Goal: Information Seeking & Learning: Learn about a topic

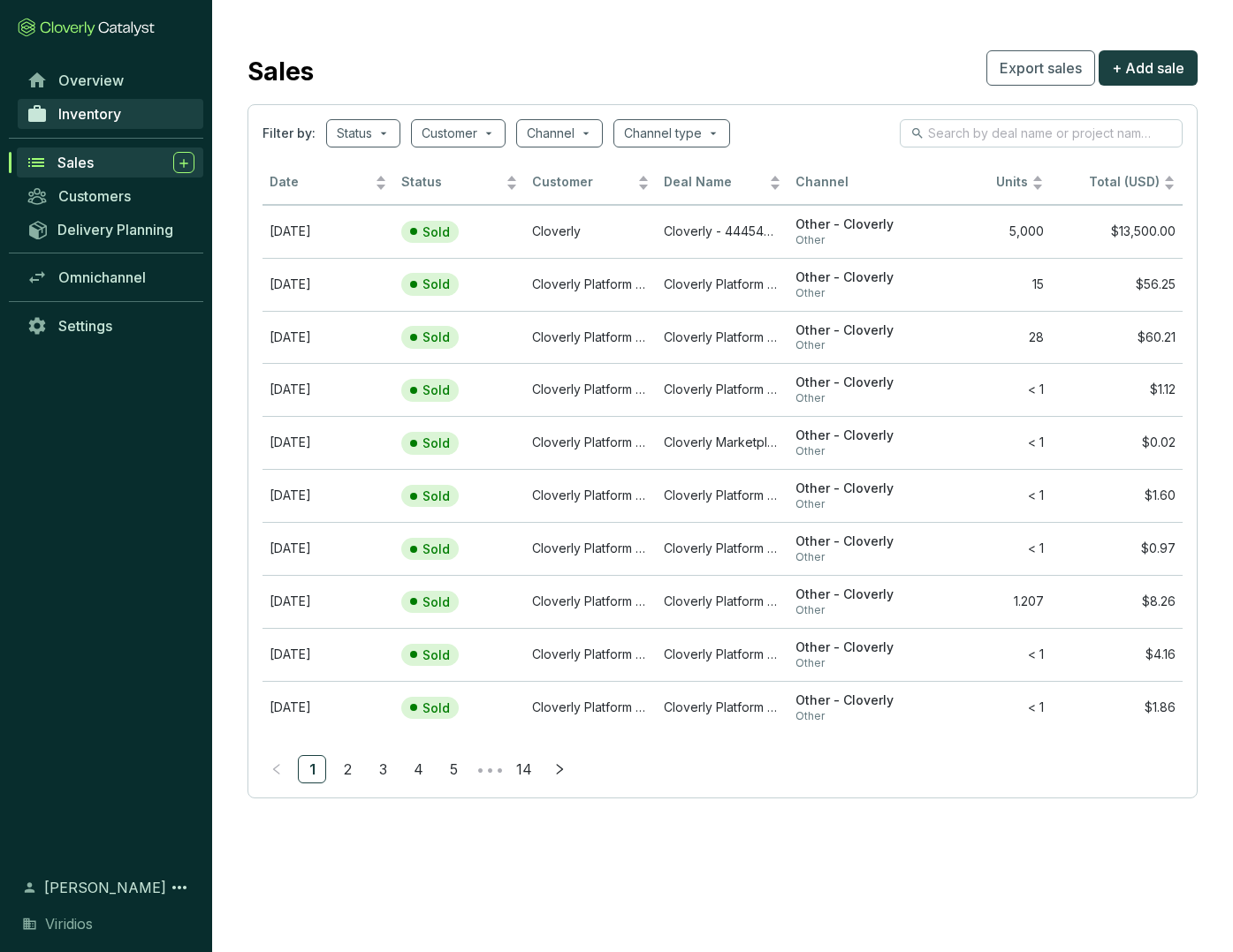
click at [91, 111] on span "Inventory" at bounding box center [90, 114] width 63 height 18
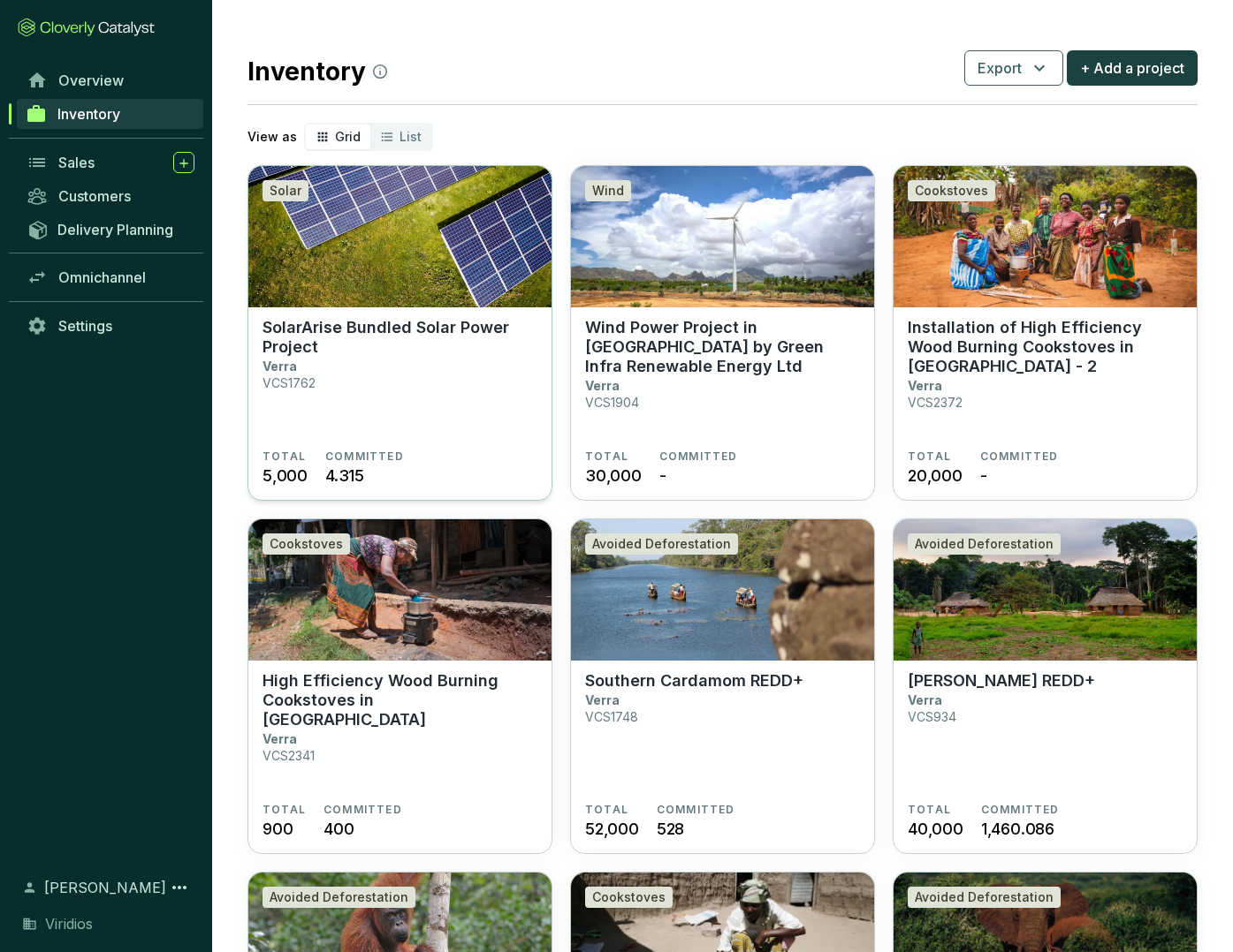
click at [421, 416] on section "SolarArise Bundled Solar Power Project Verra VCS1762" at bounding box center [399, 384] width 274 height 131
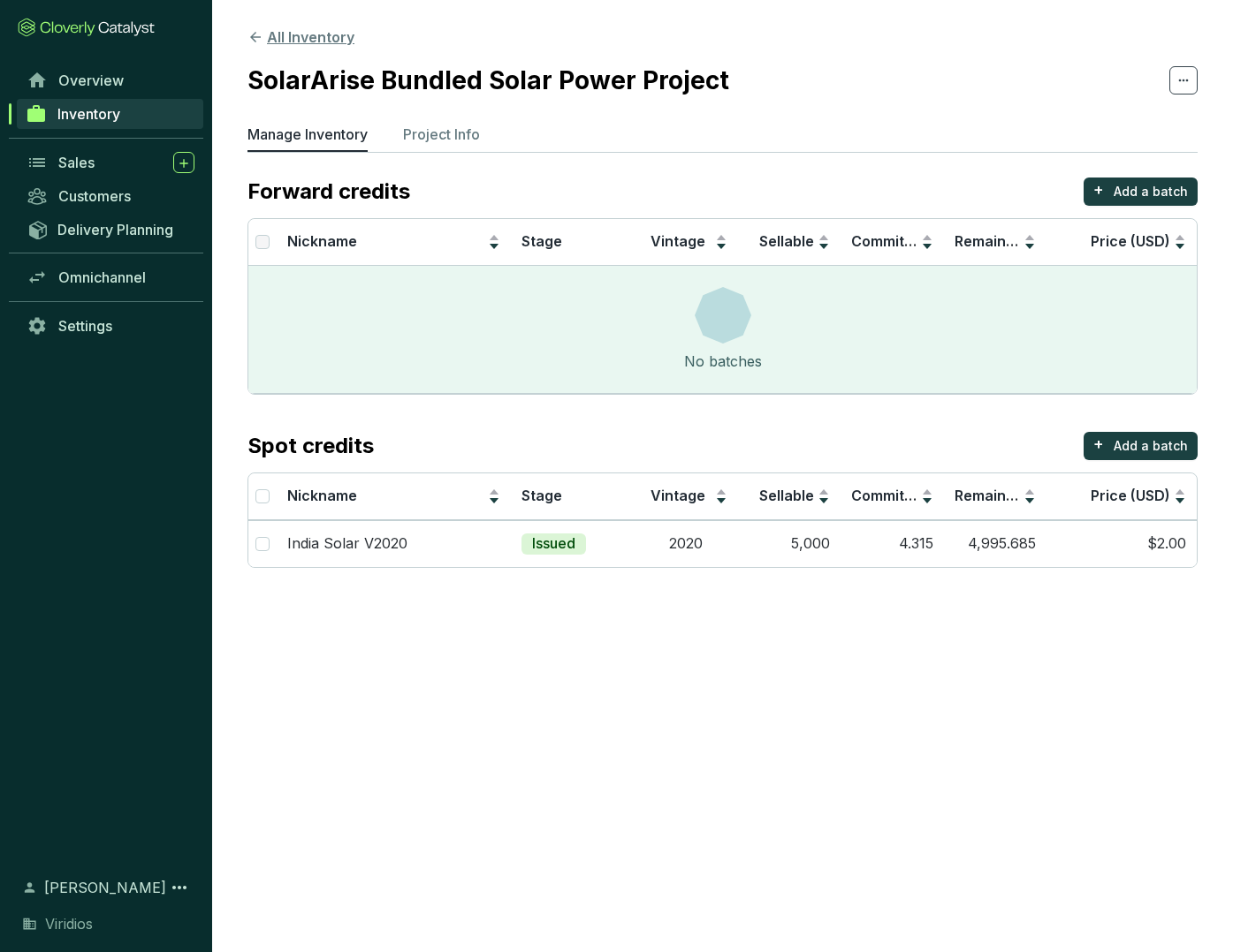
click at [301, 38] on button "All Inventory" at bounding box center [300, 37] width 107 height 21
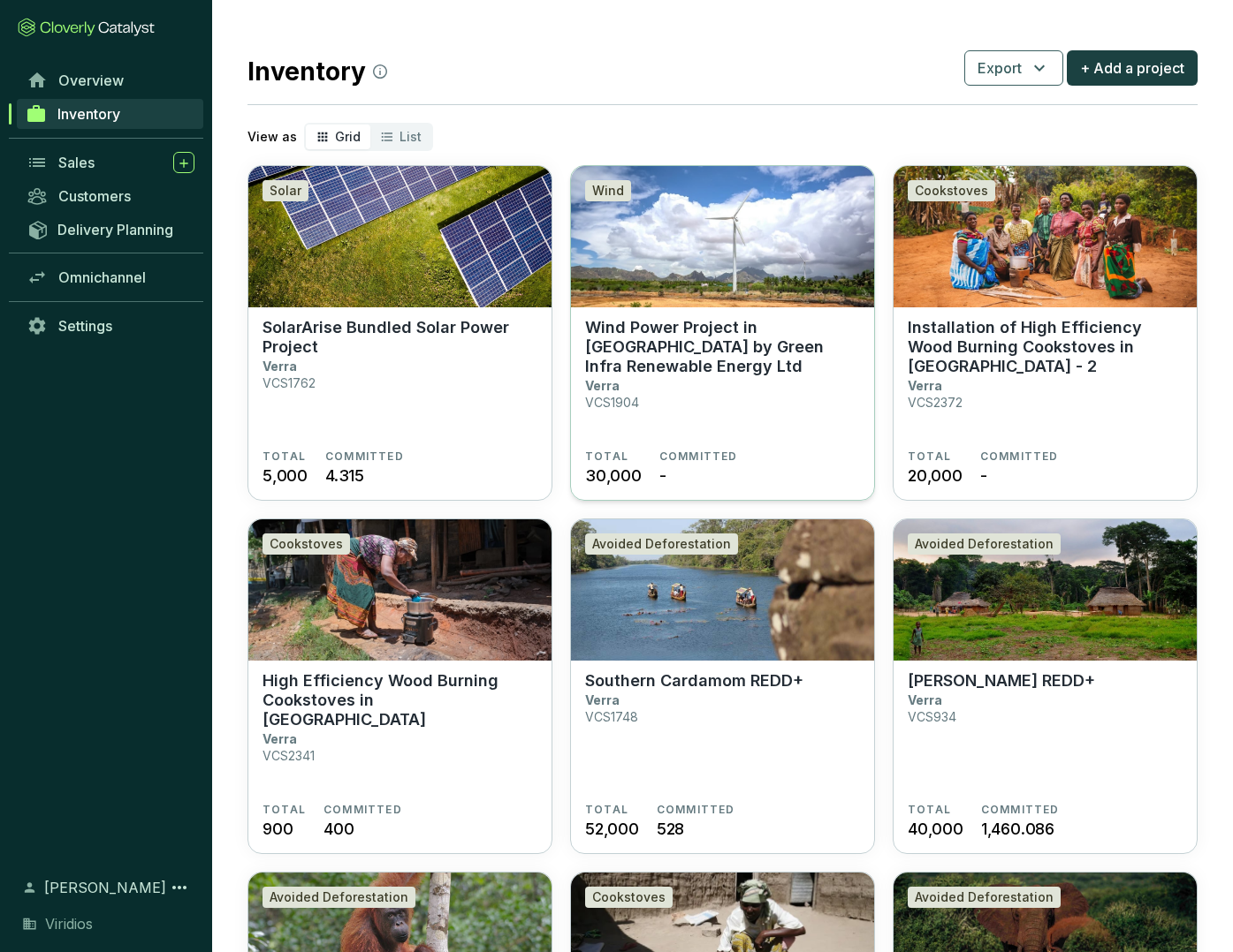
click at [708, 383] on section "Wind Power Project in Tamil Nadu by Green Infra Renewable Energy Ltd Verra VCS1…" at bounding box center [721, 384] width 274 height 131
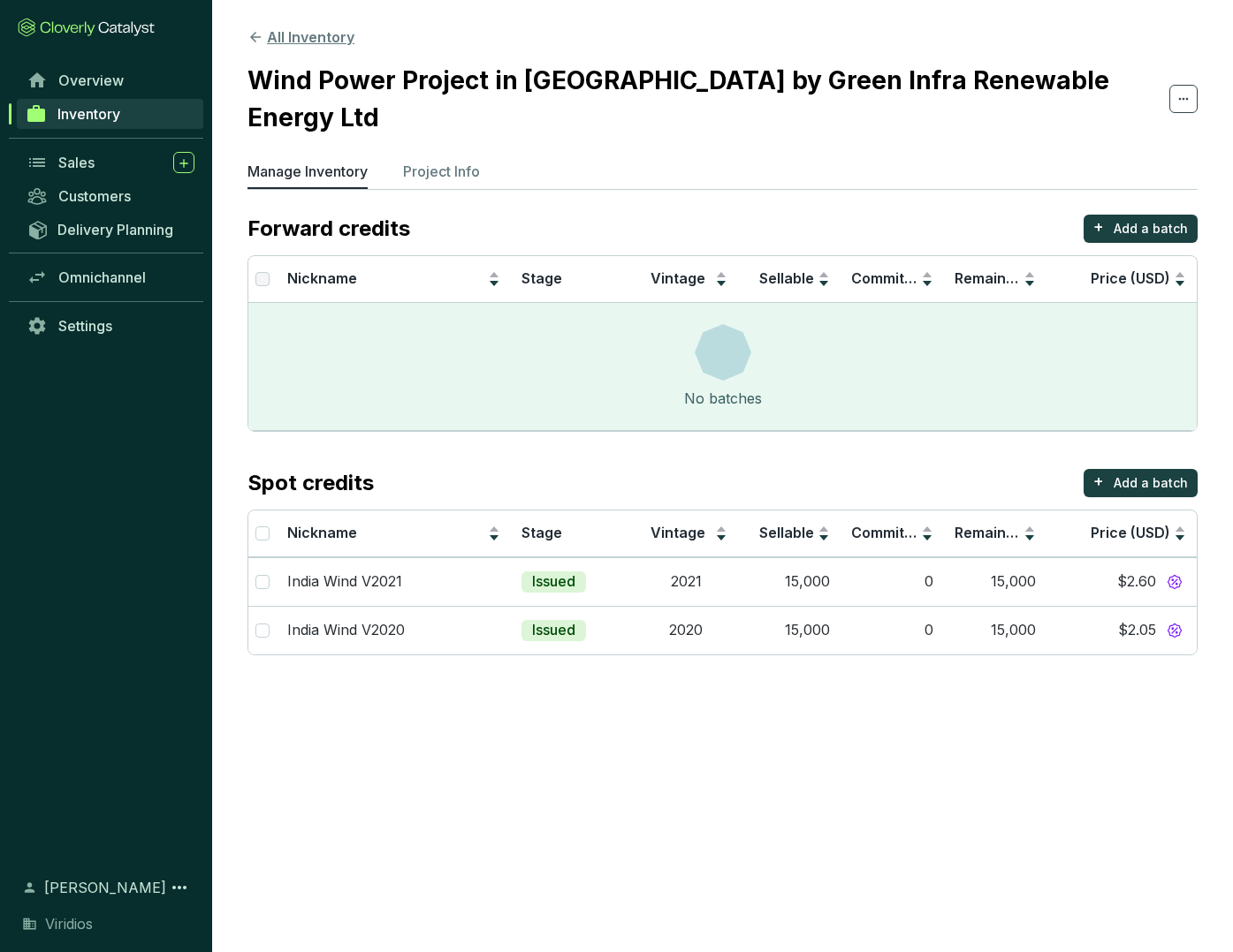
click at [295, 38] on button "All Inventory" at bounding box center [300, 37] width 107 height 21
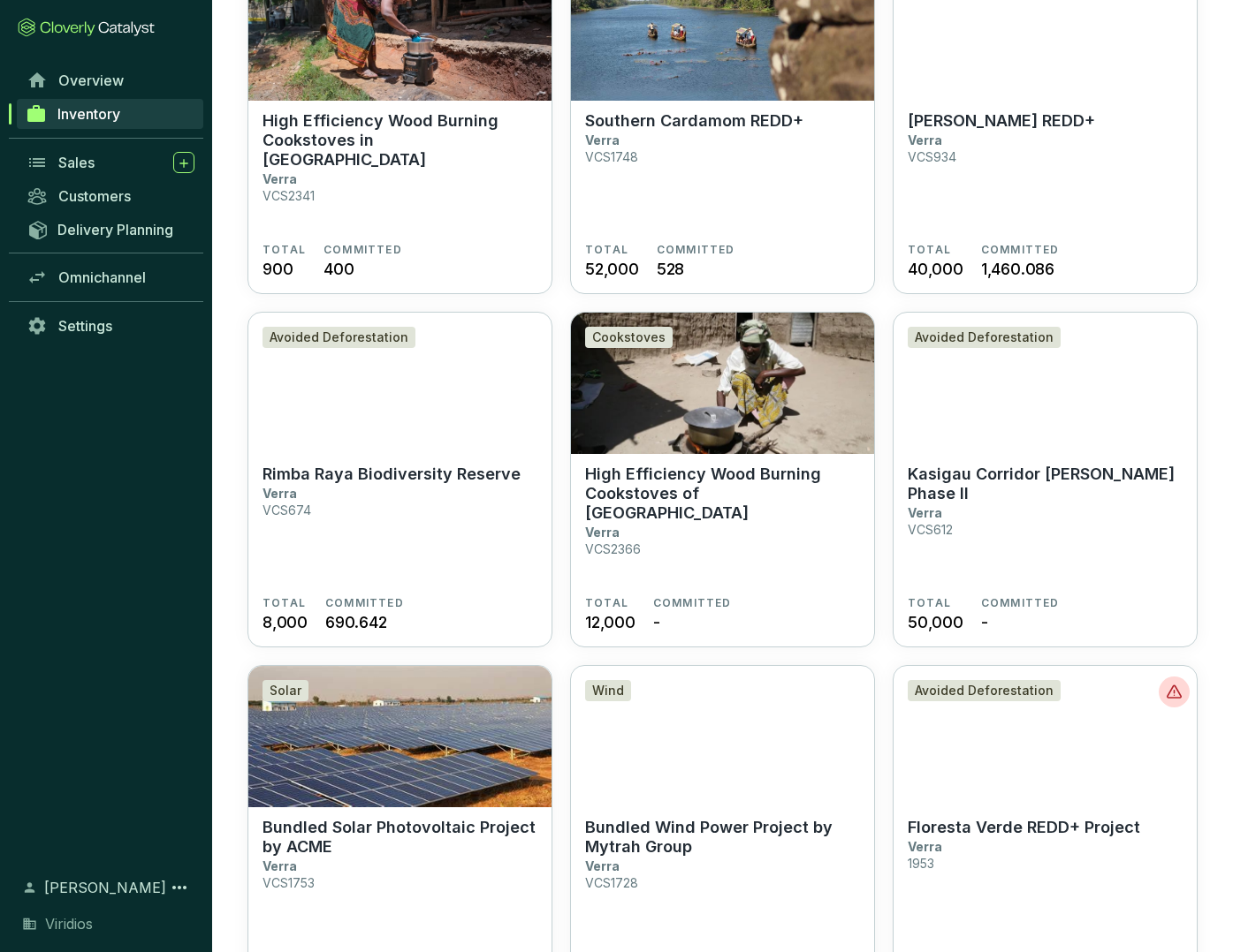
scroll to position [562, 0]
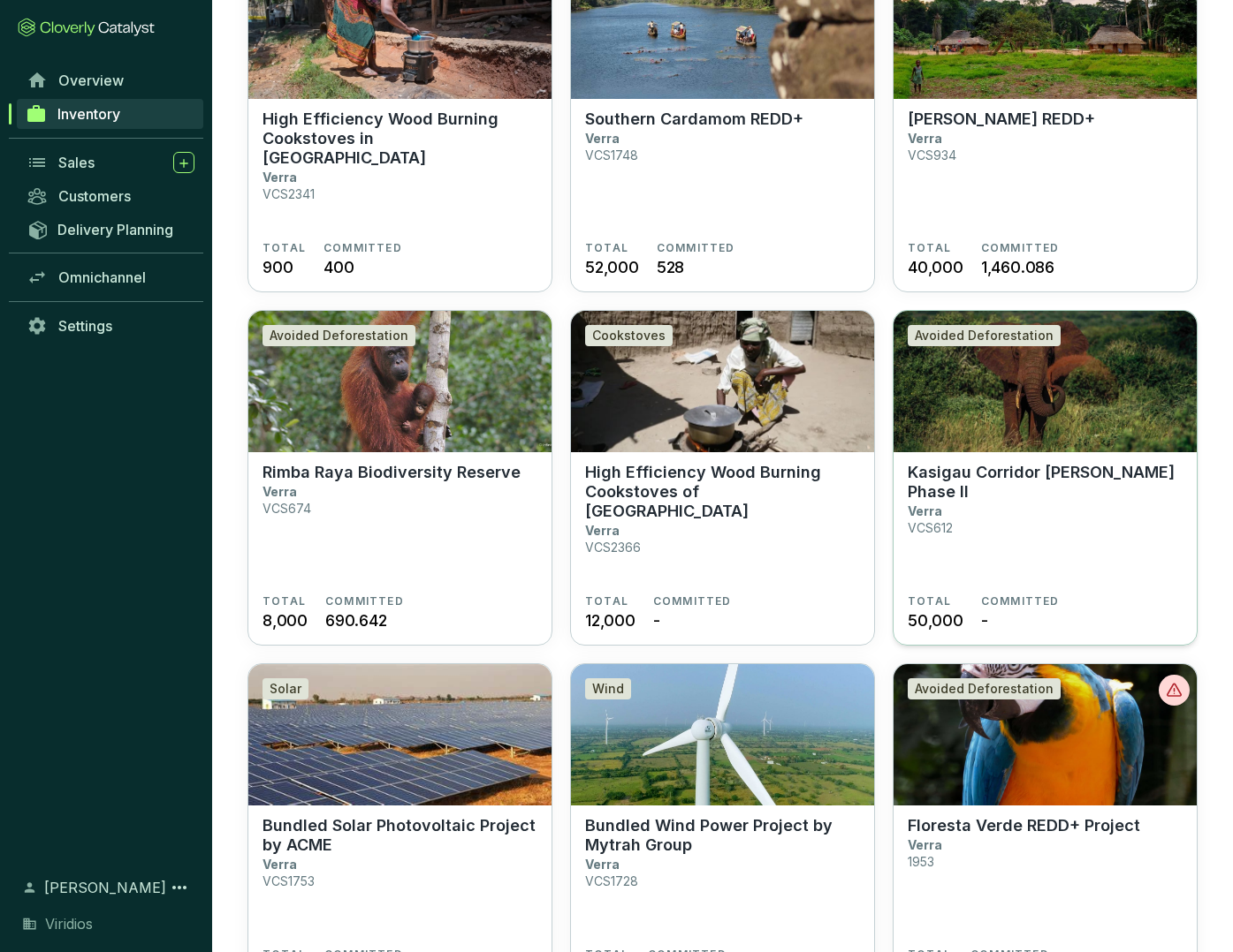
click at [1059, 520] on section "Kasigau Corridor REDD Phase II Verra VCS612" at bounding box center [1044, 528] width 274 height 131
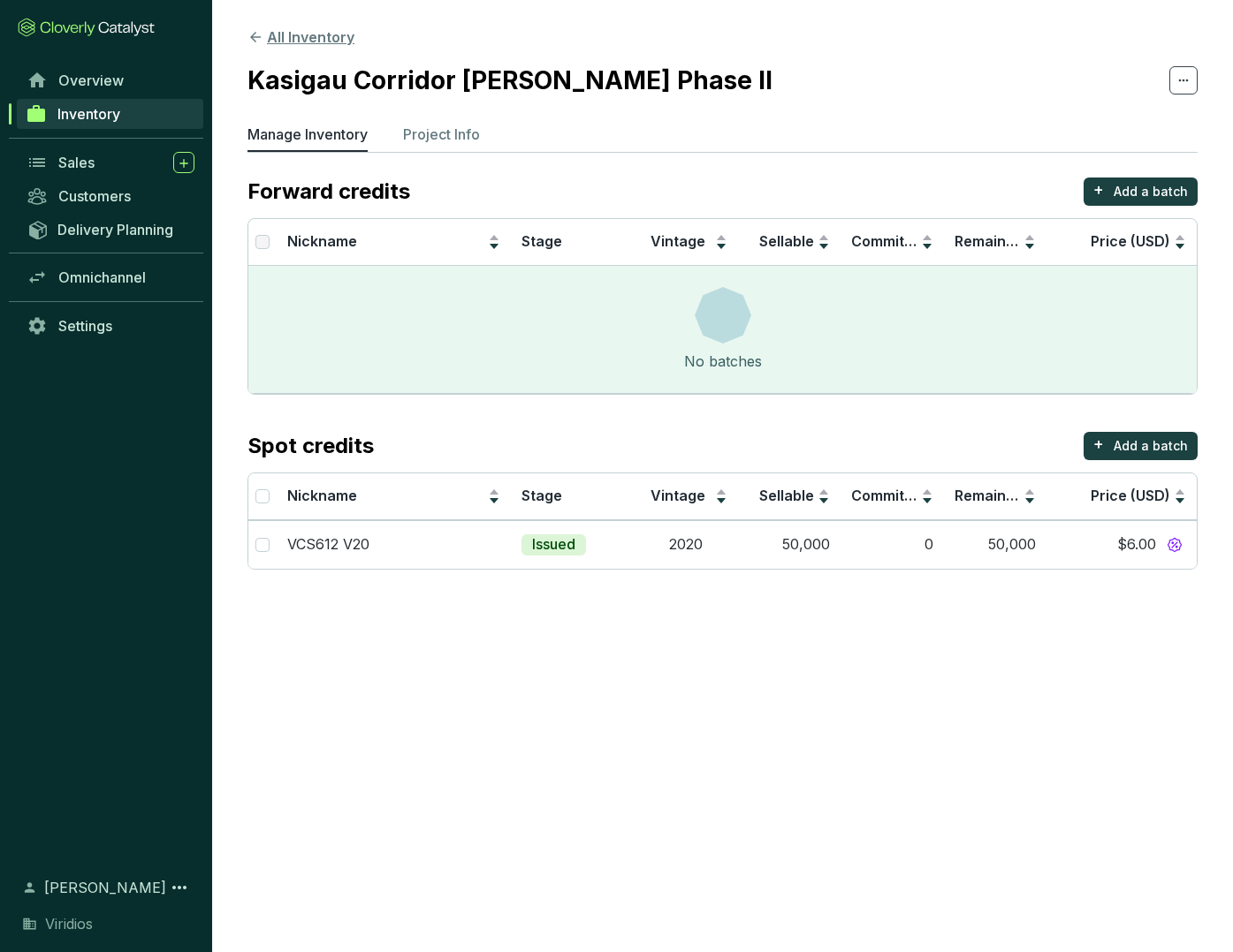
click at [259, 36] on icon at bounding box center [255, 37] width 11 height 11
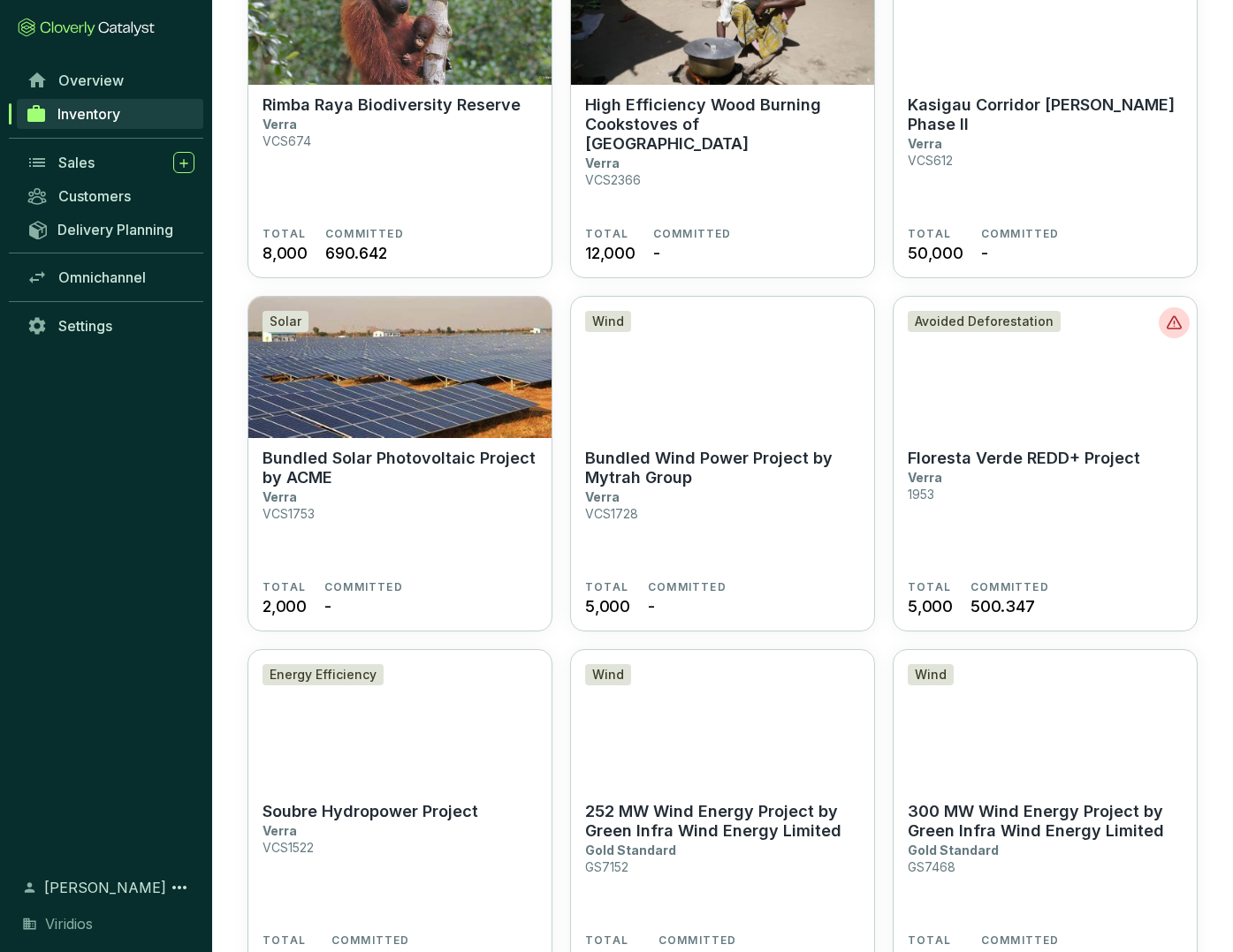
scroll to position [924, 0]
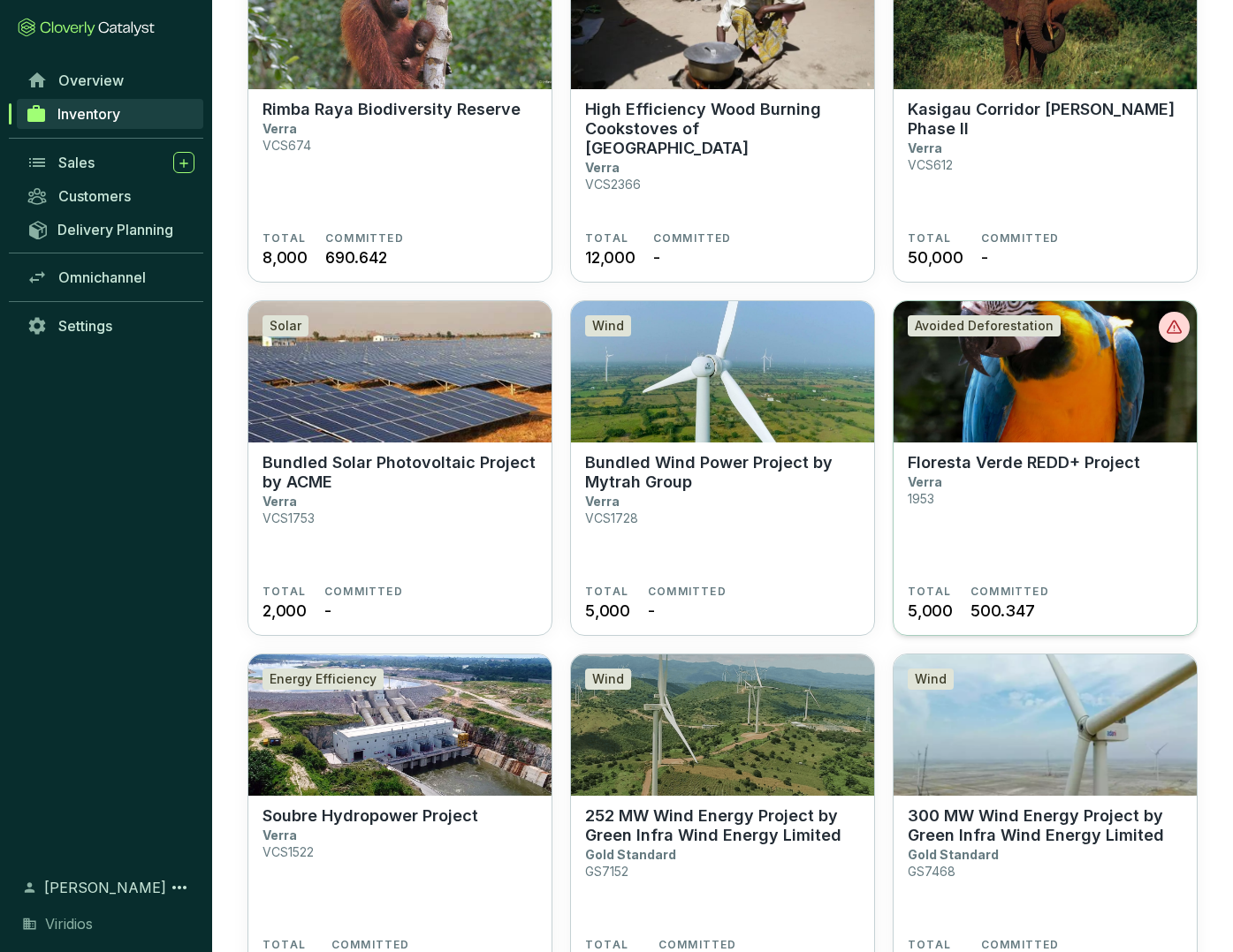
click at [1046, 483] on section "Floresta Verde REDD+ Project Verra 1953" at bounding box center [1044, 519] width 274 height 131
click at [1175, 325] on icon at bounding box center [1173, 327] width 17 height 17
click at [1052, 512] on section "Floresta Verde REDD+ Project Verra 1953" at bounding box center [1044, 519] width 274 height 131
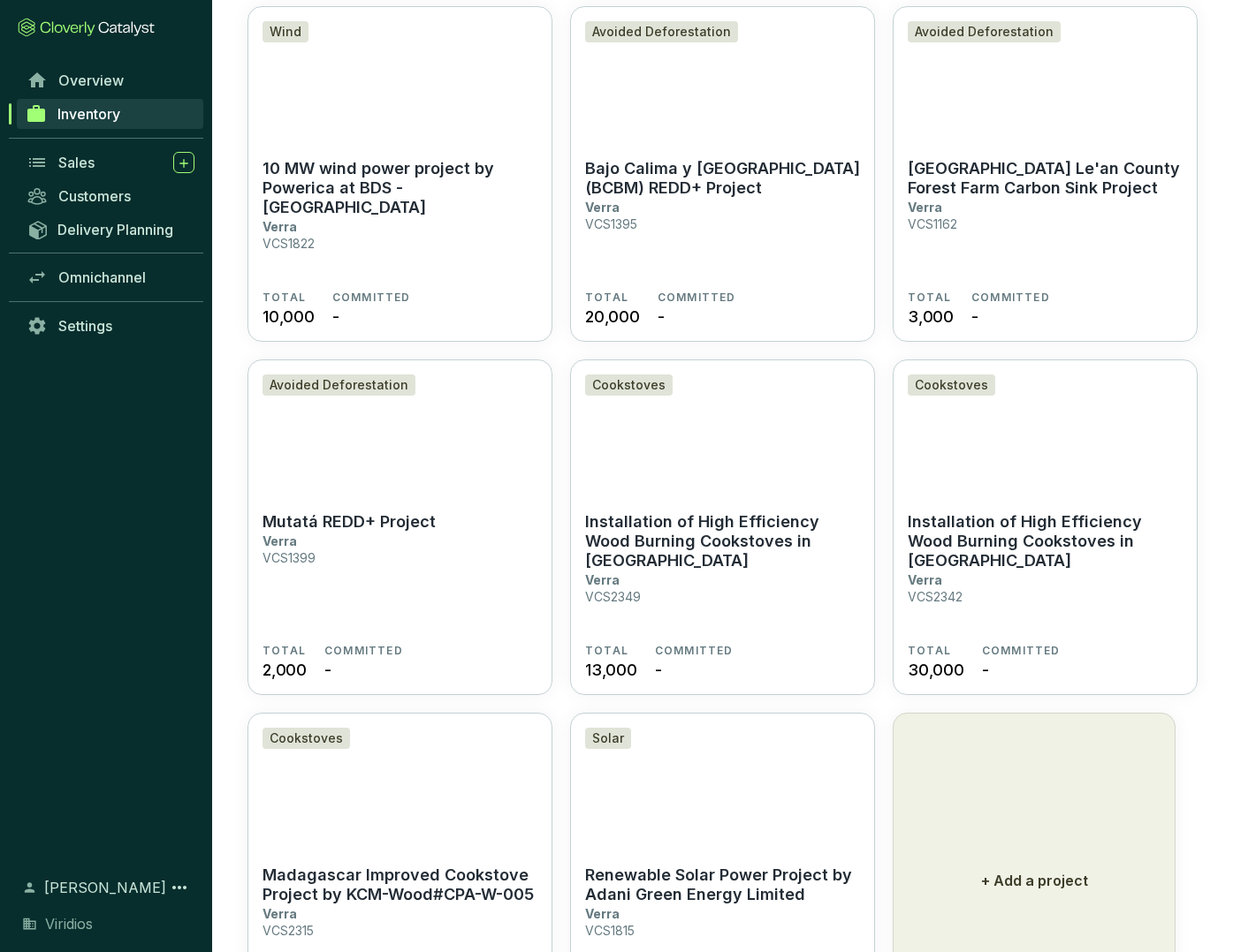
scroll to position [2067, 0]
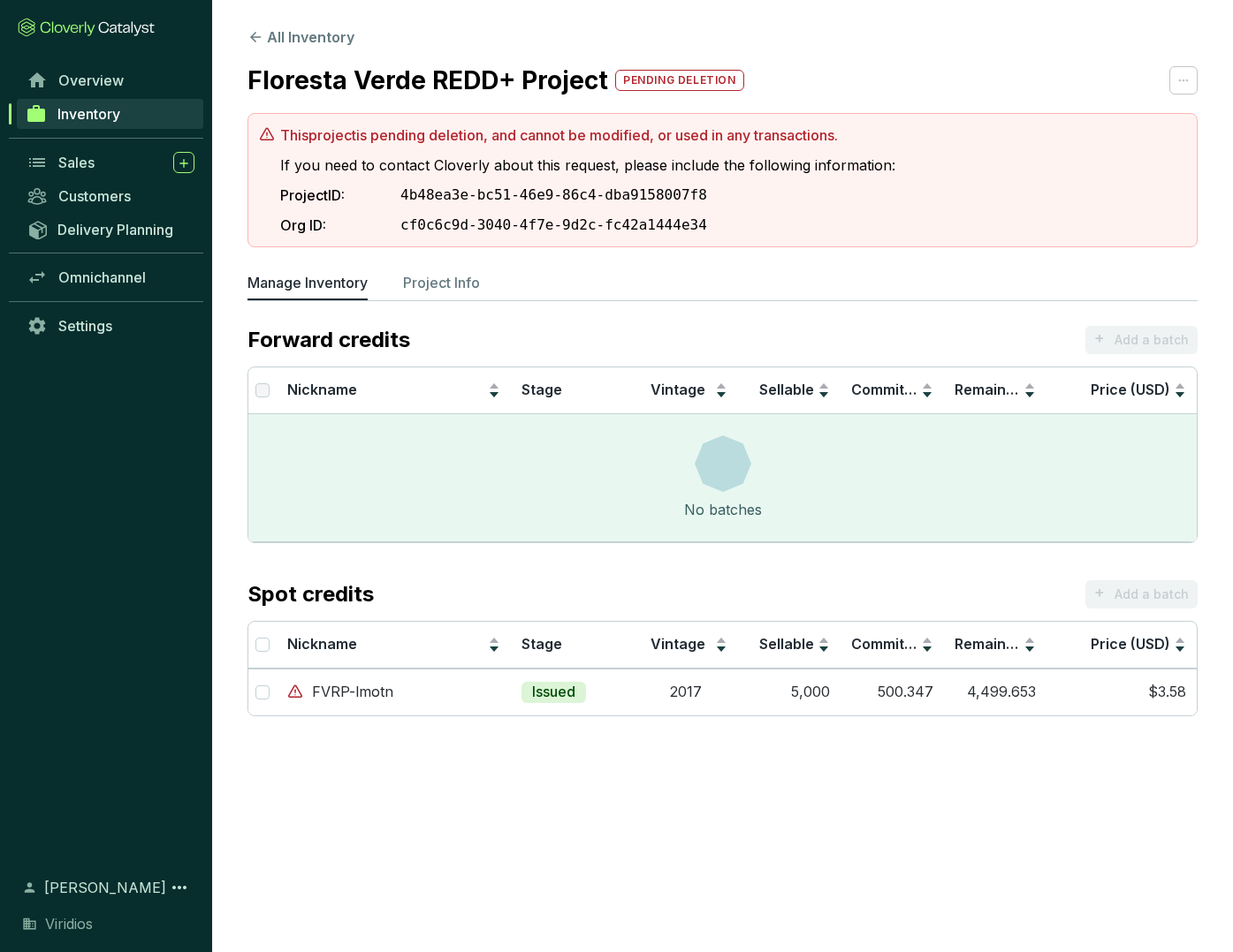
click at [98, 886] on span "[PERSON_NAME]" at bounding box center [105, 888] width 122 height 21
drag, startPoint x: 77, startPoint y: 887, endPoint x: 87, endPoint y: 914, distance: 28.8
click at [78, 887] on span "[PERSON_NAME]" at bounding box center [105, 888] width 122 height 21
drag, startPoint x: 75, startPoint y: 929, endPoint x: 84, endPoint y: 920, distance: 12.7
click at [76, 927] on span "Viridios" at bounding box center [69, 924] width 48 height 21
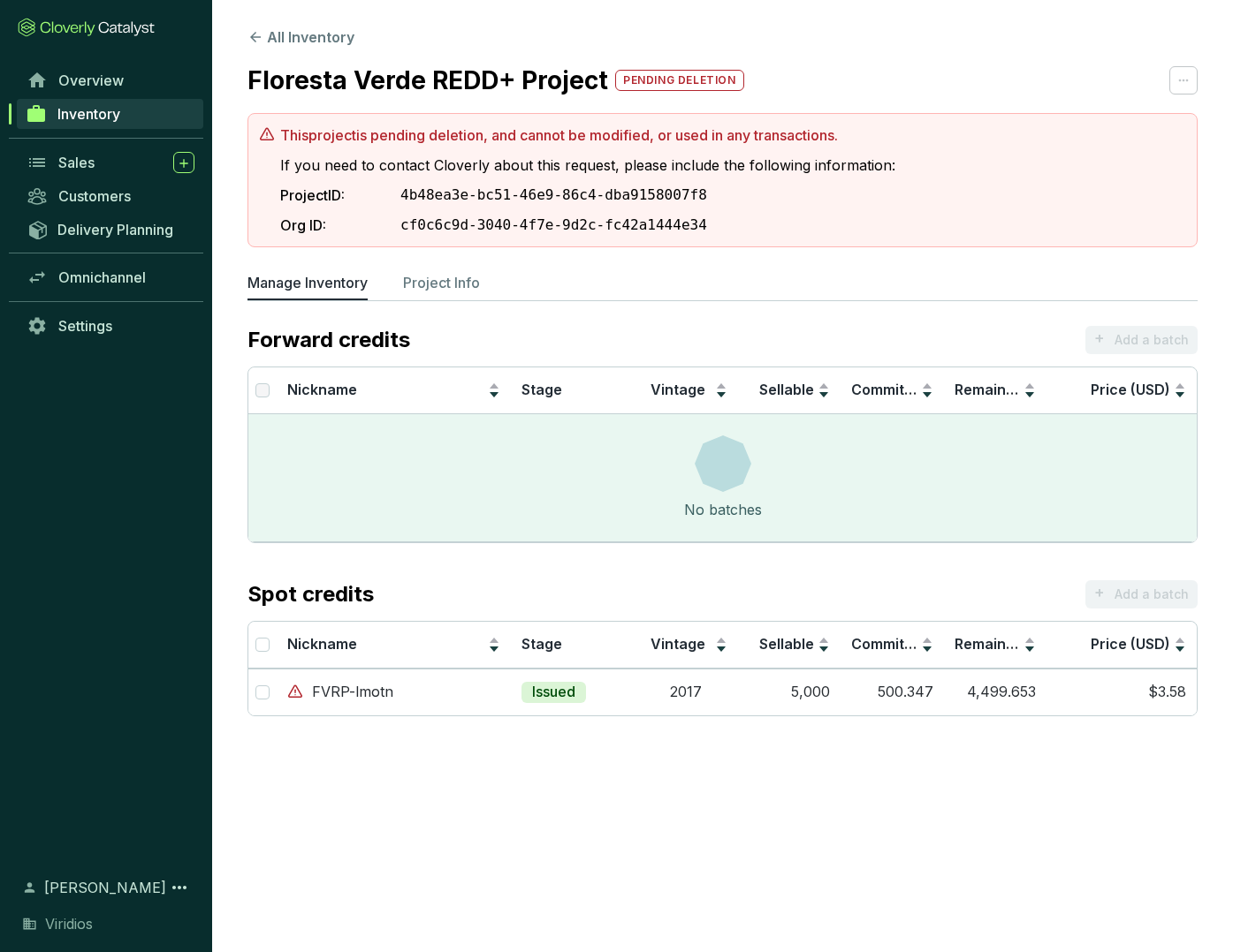
click at [74, 885] on span "[PERSON_NAME]" at bounding box center [105, 888] width 122 height 21
click at [118, 110] on span "Inventory" at bounding box center [89, 114] width 63 height 18
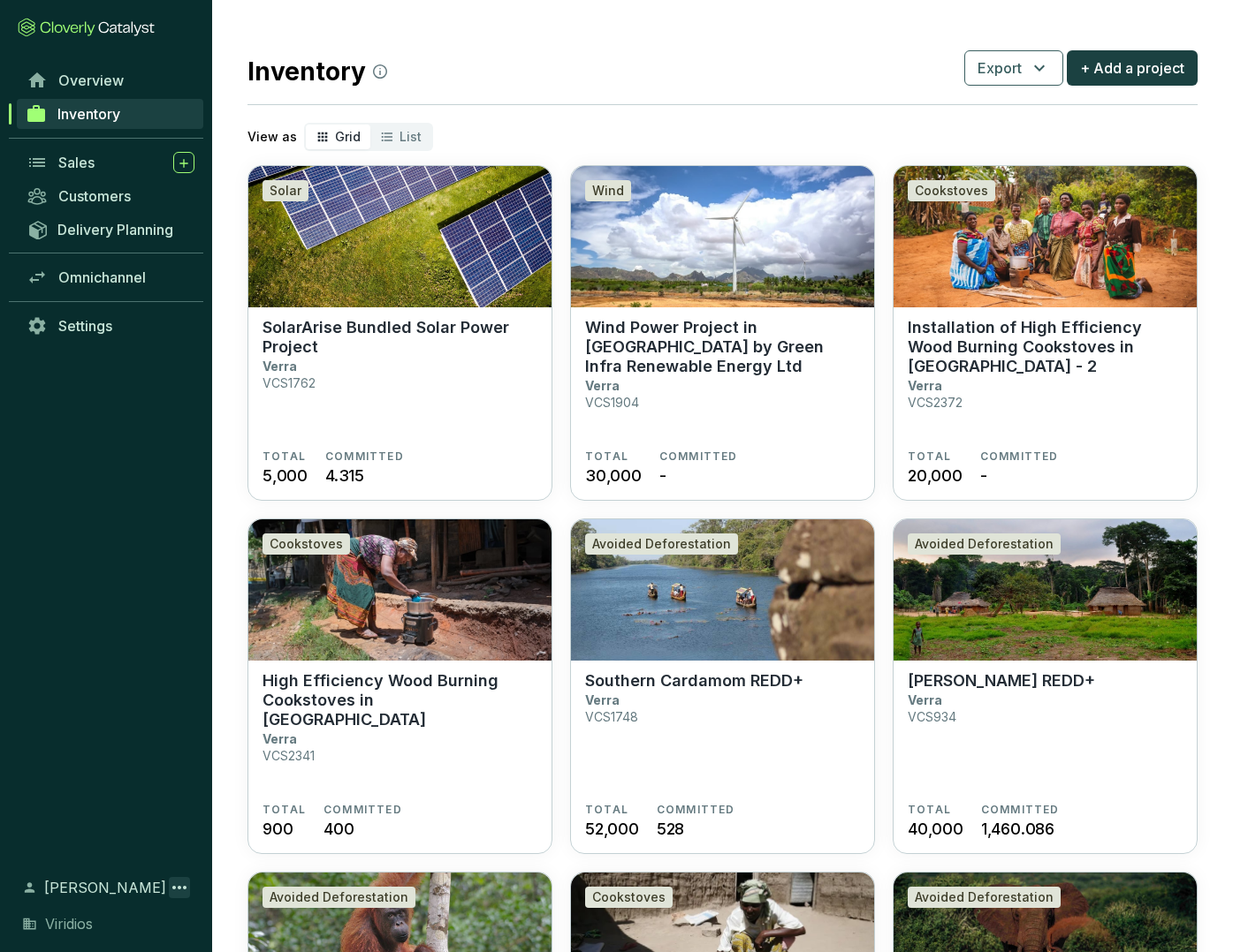
click at [180, 887] on icon at bounding box center [179, 888] width 14 height 4
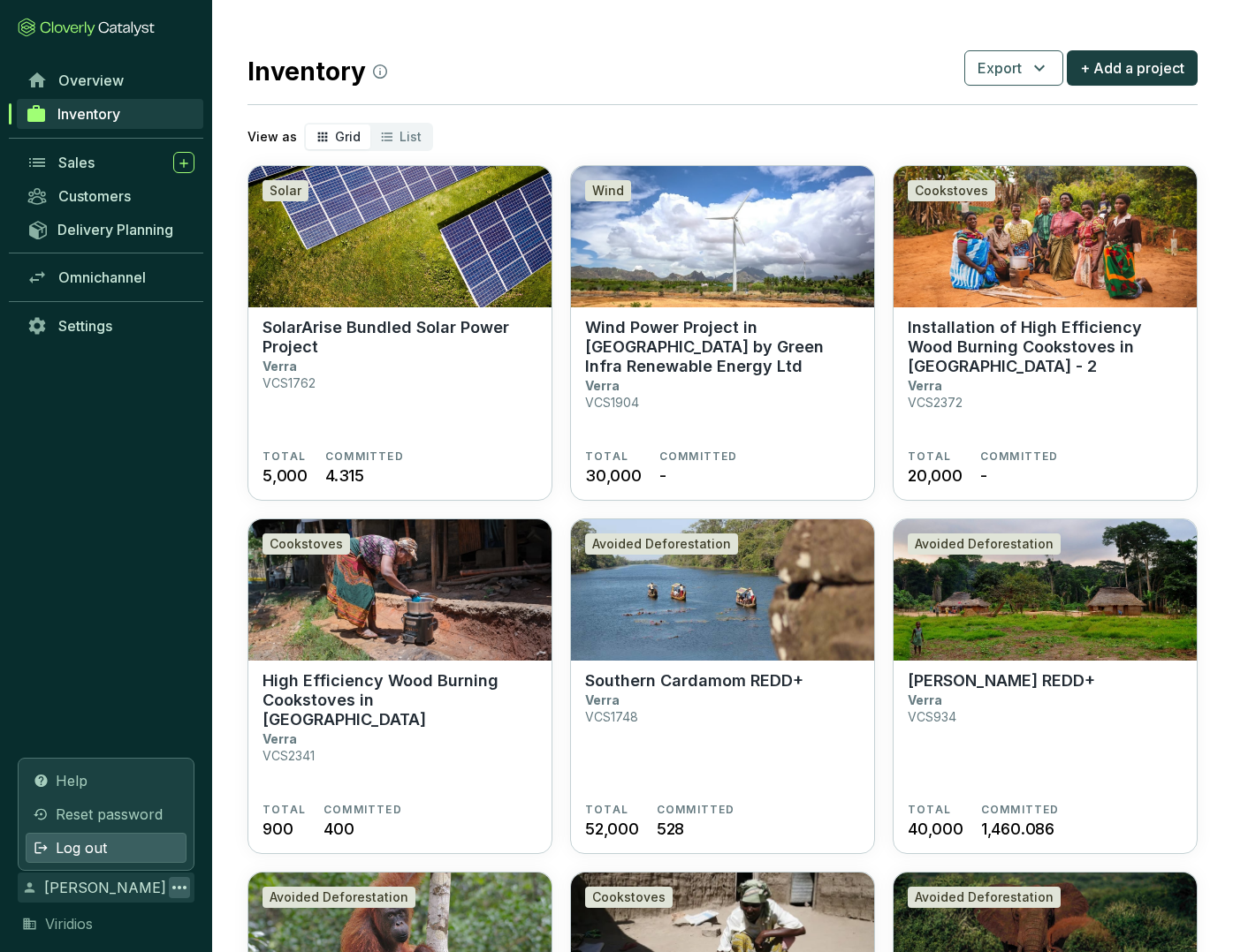
click at [71, 849] on span "Log out" at bounding box center [82, 848] width 52 height 21
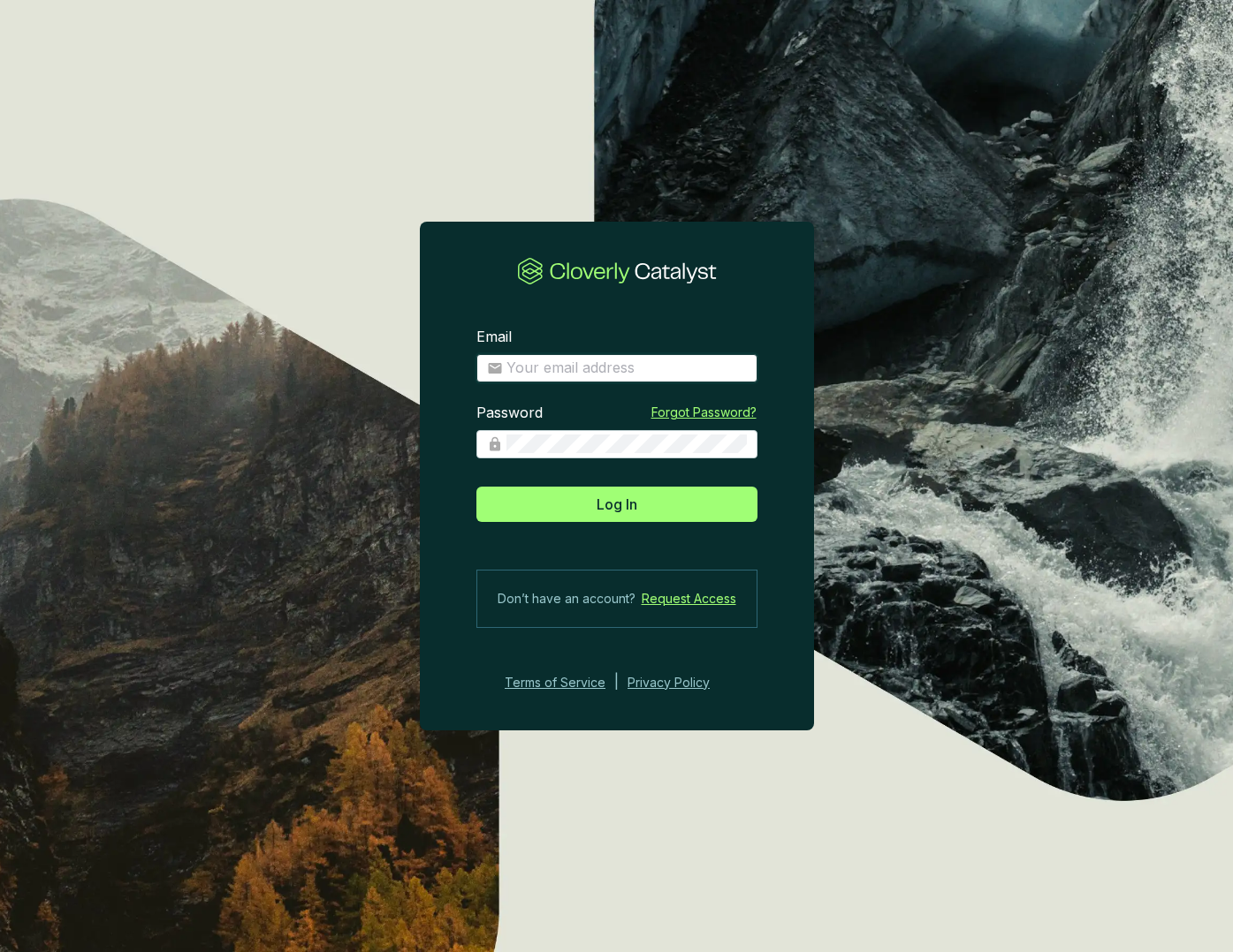
type input "[PERSON_NAME][EMAIL_ADDRESS][DOMAIN_NAME]"
